Goal: Task Accomplishment & Management: Use online tool/utility

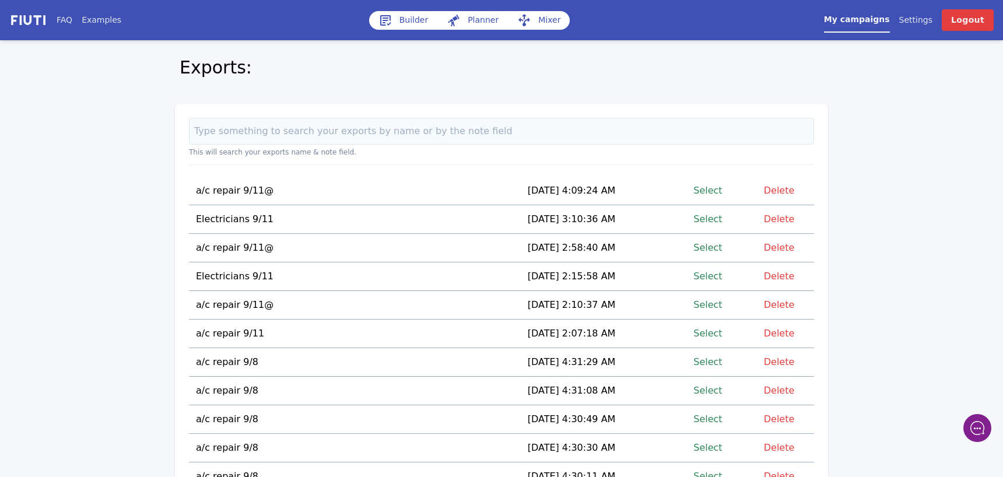
click at [714, 189] on link "Select" at bounding box center [707, 191] width 29 height 16
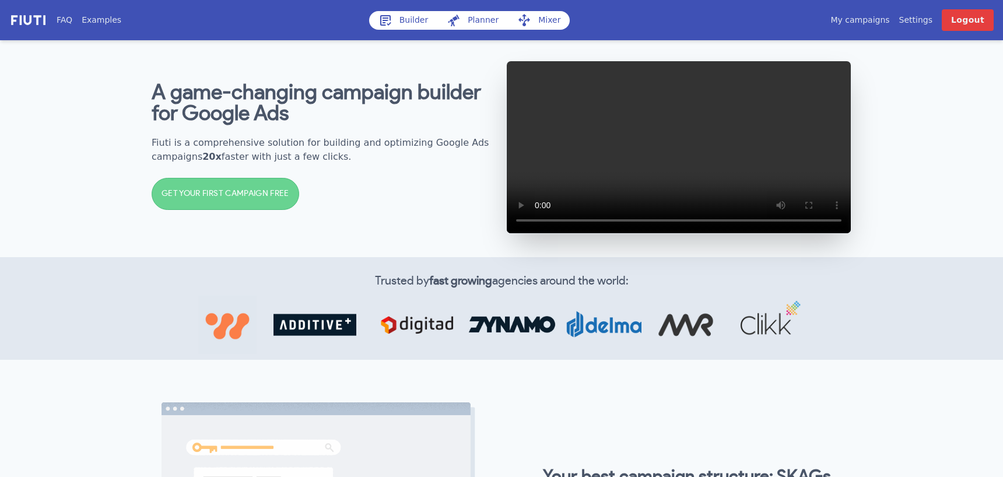
click at [872, 16] on link "My campaigns" at bounding box center [859, 20] width 59 height 12
click at [869, 23] on link "My campaigns" at bounding box center [859, 20] width 59 height 12
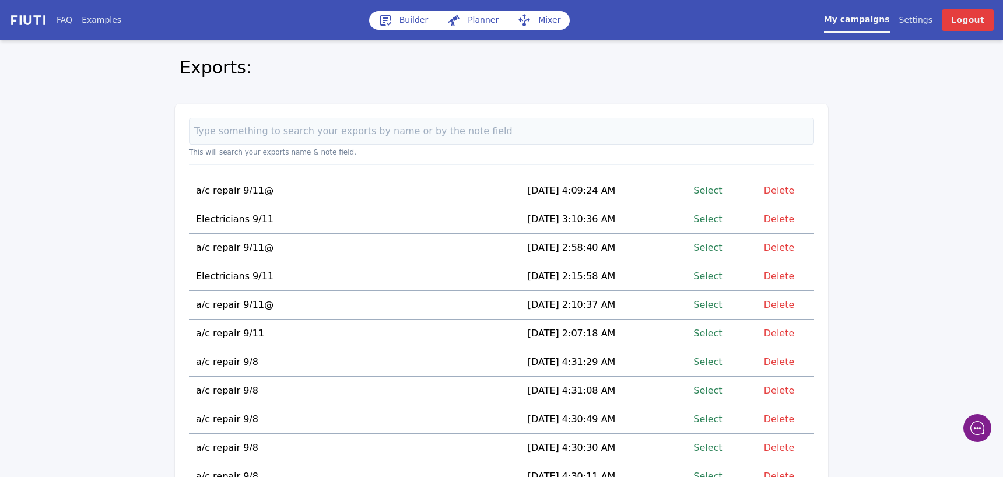
click at [714, 194] on link "Select" at bounding box center [707, 191] width 29 height 16
